Goal: Task Accomplishment & Management: Use online tool/utility

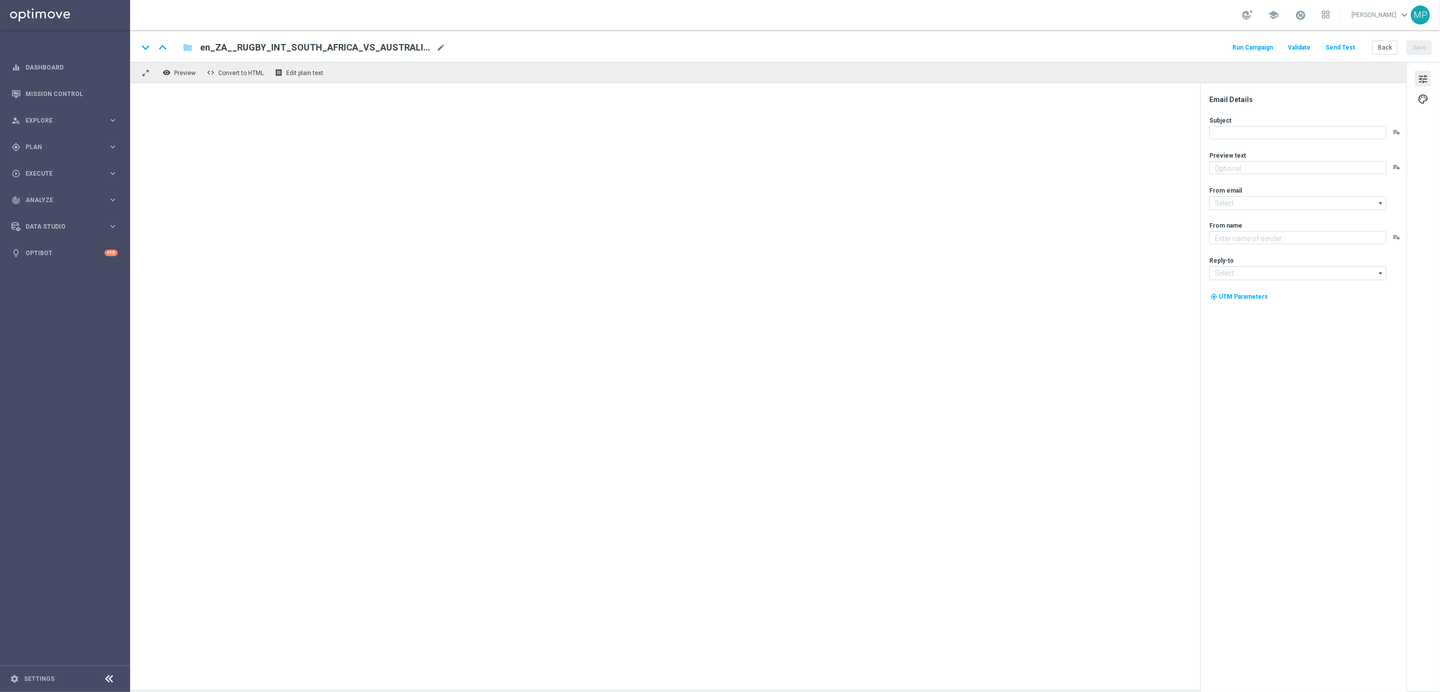
type textarea "Don't miss any of these!"
type textarea "Lottoland"
type input "[EMAIL_ADDRESS][DOMAIN_NAME]"
type input "support@lottoland.co.za"
